Goal: Information Seeking & Learning: Learn about a topic

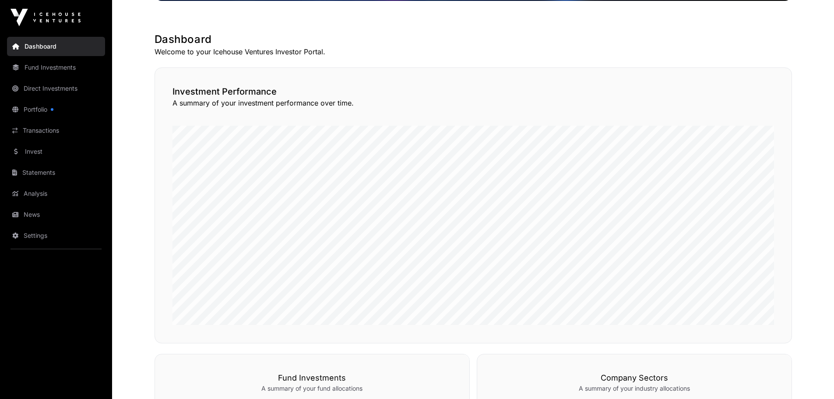
scroll to position [131, 0]
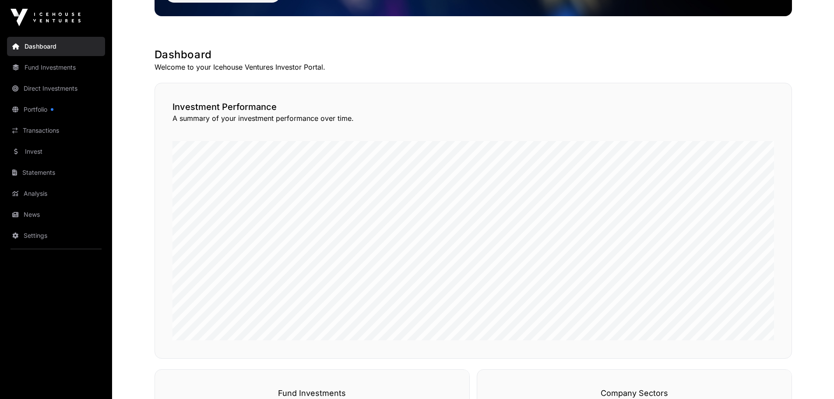
click at [81, 93] on link "Direct Investments" at bounding box center [56, 88] width 98 height 19
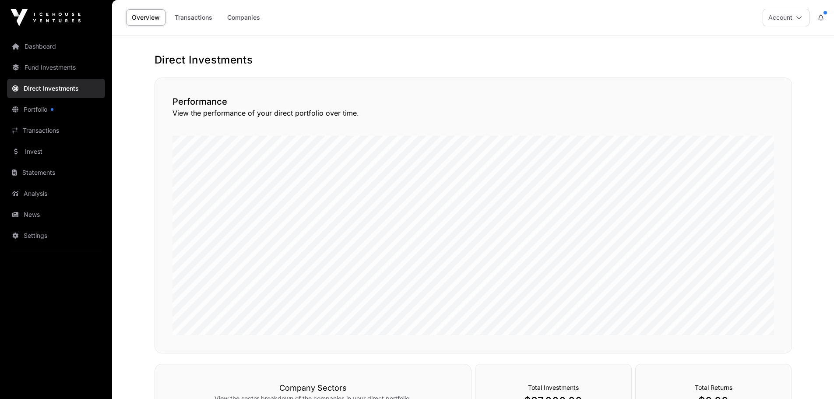
click at [245, 23] on link "Companies" at bounding box center [243, 17] width 44 height 17
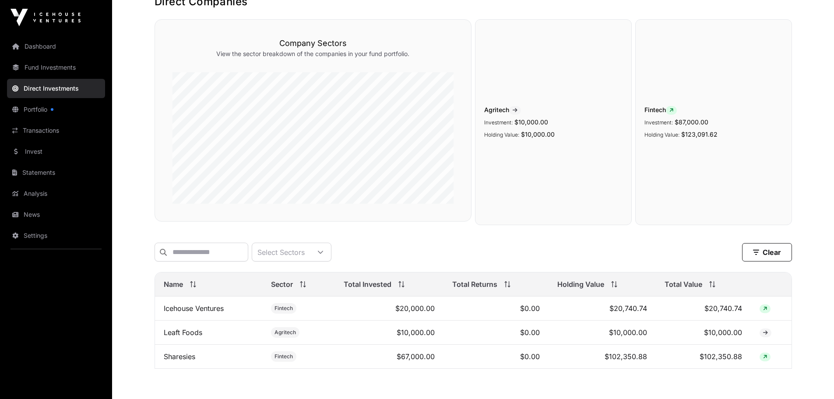
scroll to position [108, 0]
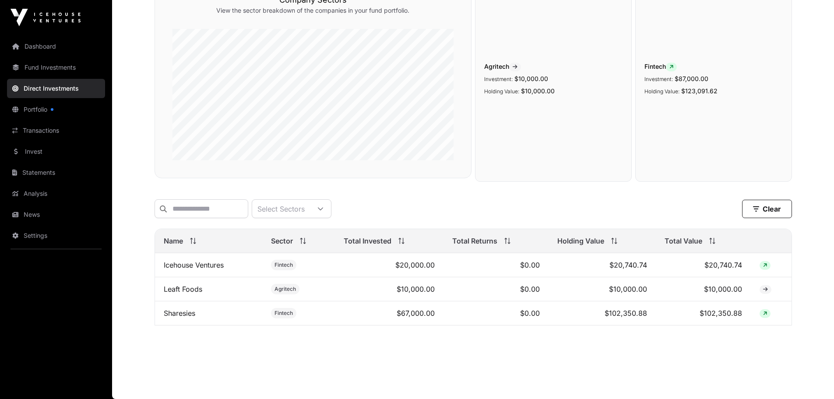
click at [359, 313] on td "$67,000.00" at bounding box center [389, 313] width 109 height 24
click at [189, 314] on link "Sharesies" at bounding box center [180, 313] width 32 height 9
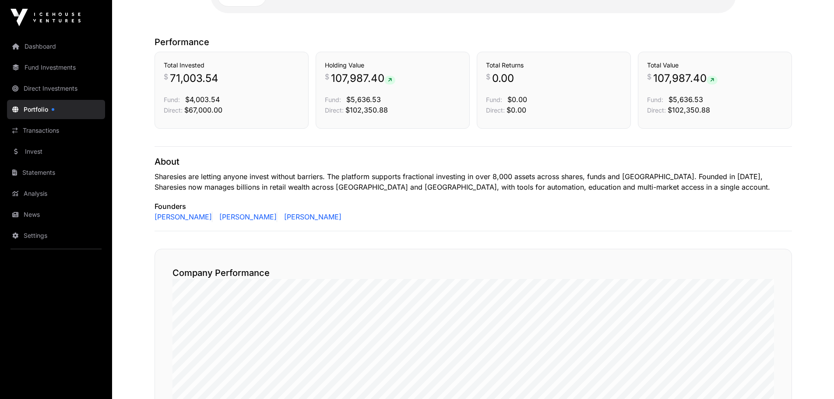
scroll to position [84, 0]
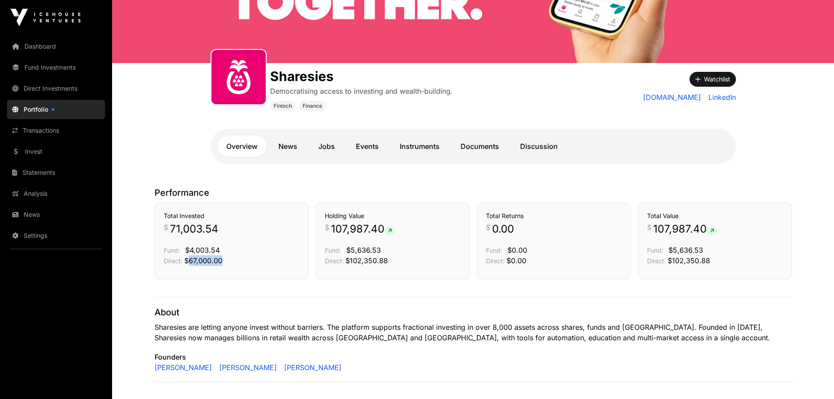
drag, startPoint x: 188, startPoint y: 263, endPoint x: 241, endPoint y: 265, distance: 53.0
click at [241, 265] on p "Direct: $67,000.00" at bounding box center [232, 260] width 136 height 11
drag, startPoint x: 347, startPoint y: 262, endPoint x: 423, endPoint y: 263, distance: 76.2
click at [423, 263] on p "Direct: $102,350.88" at bounding box center [393, 260] width 136 height 11
click at [439, 148] on link "Instruments" at bounding box center [419, 146] width 57 height 21
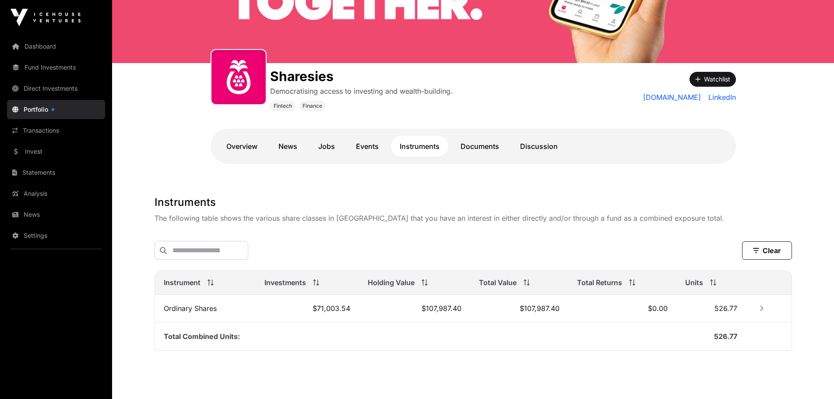
click at [758, 311] on button "Row Collapsed" at bounding box center [762, 308] width 14 height 14
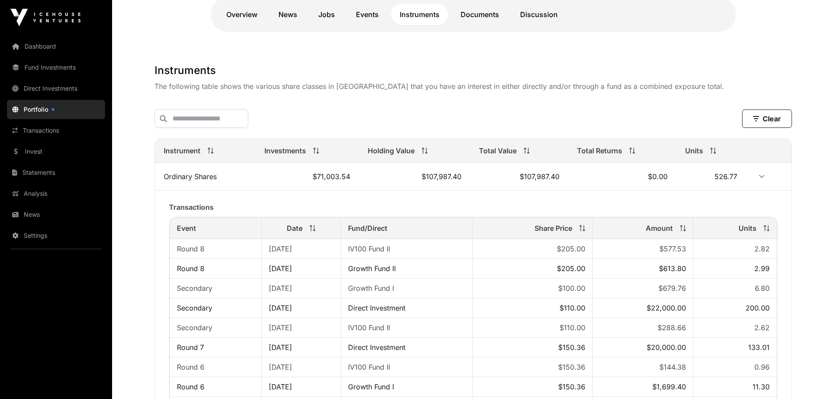
scroll to position [218, 0]
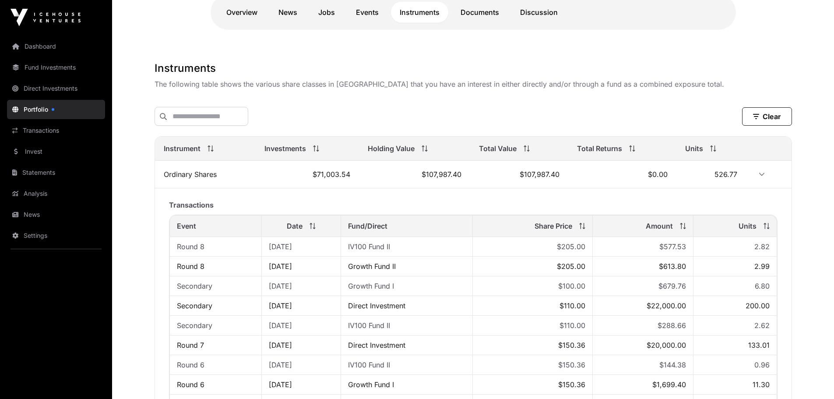
click at [319, 68] on h1 "Instruments" at bounding box center [472, 68] width 637 height 14
click at [39, 42] on link "Dashboard" at bounding box center [56, 46] width 98 height 19
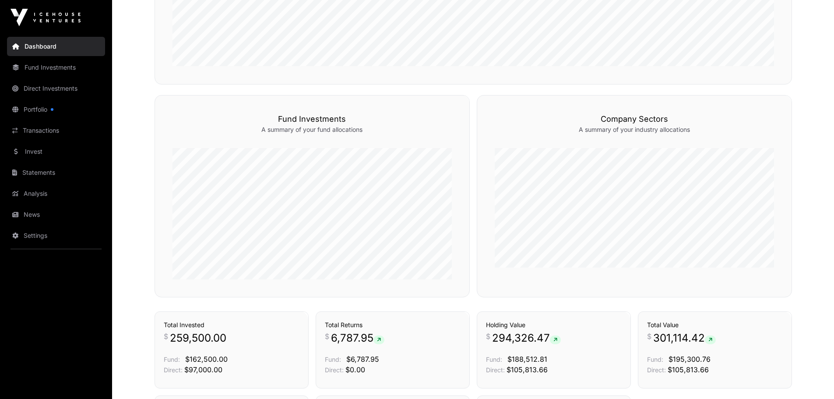
scroll to position [552, 0]
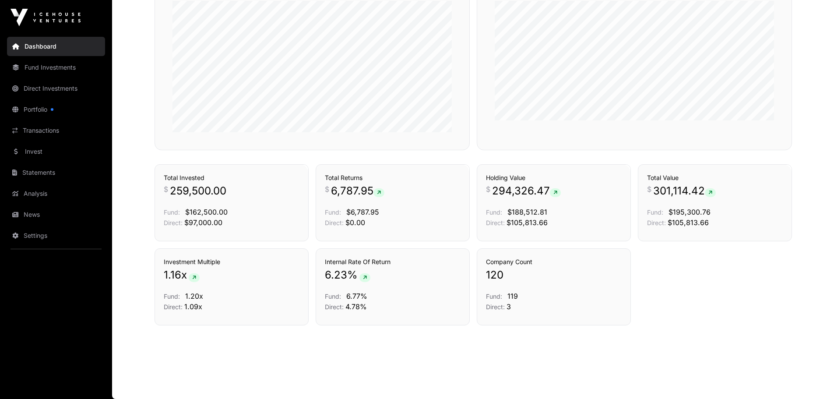
click at [68, 67] on link "Fund Investments" at bounding box center [56, 67] width 98 height 19
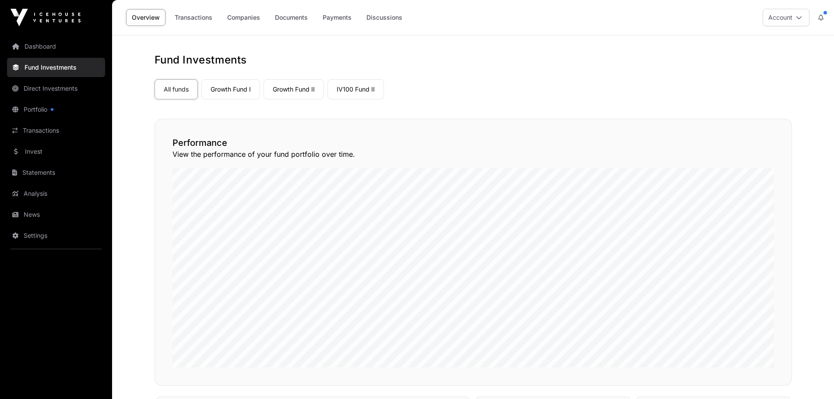
click at [229, 96] on link "Growth Fund I" at bounding box center [230, 89] width 59 height 20
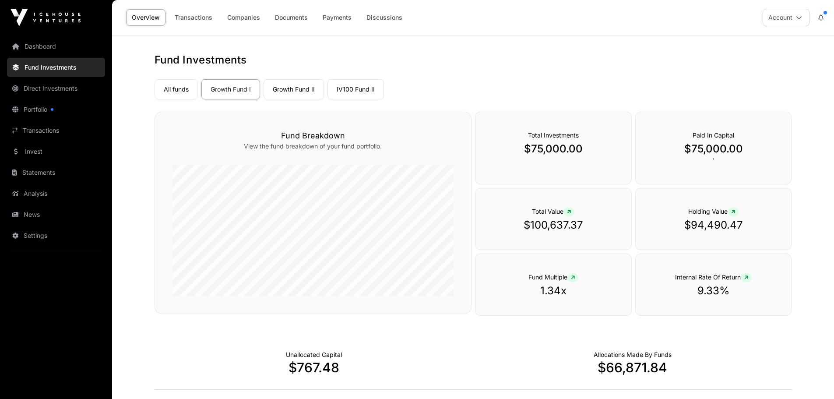
click at [293, 86] on link "Growth Fund II" at bounding box center [293, 89] width 60 height 20
click at [351, 88] on link "IV100 Fund II" at bounding box center [355, 89] width 56 height 20
click at [33, 87] on link "Direct Investments" at bounding box center [56, 88] width 98 height 19
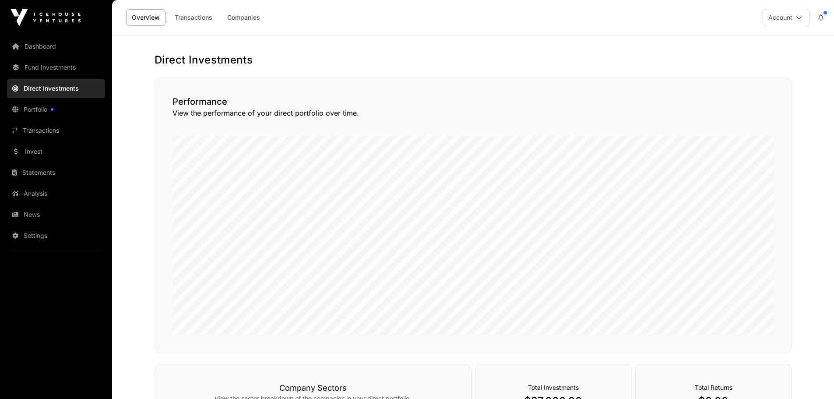
click at [237, 18] on link "Companies" at bounding box center [243, 17] width 44 height 17
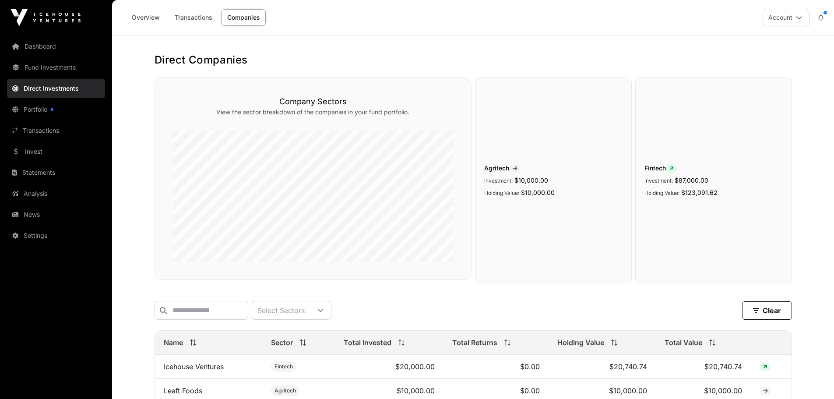
scroll to position [88, 0]
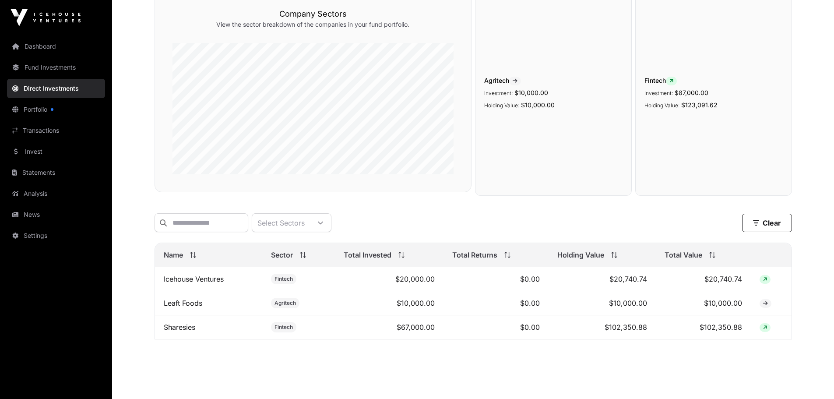
click at [178, 331] on link "Sharesies" at bounding box center [180, 327] width 32 height 9
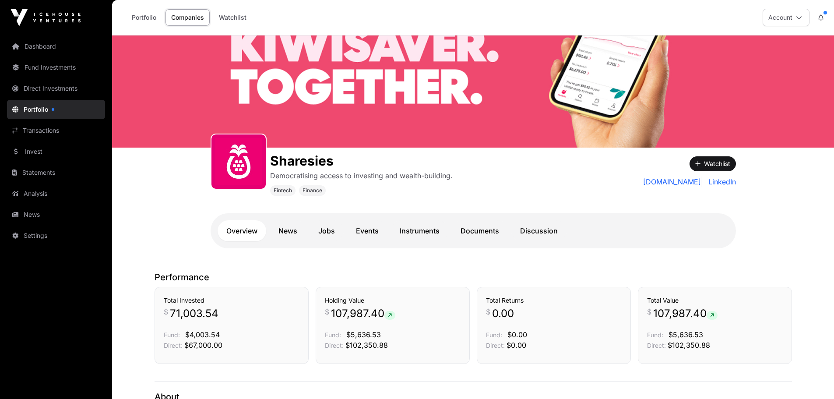
click at [293, 232] on link "News" at bounding box center [288, 230] width 36 height 21
